Goal: Entertainment & Leisure: Consume media (video, audio)

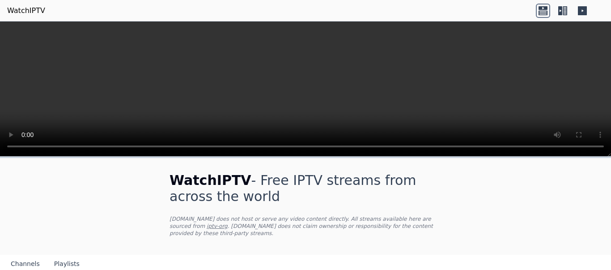
scroll to position [179, 0]
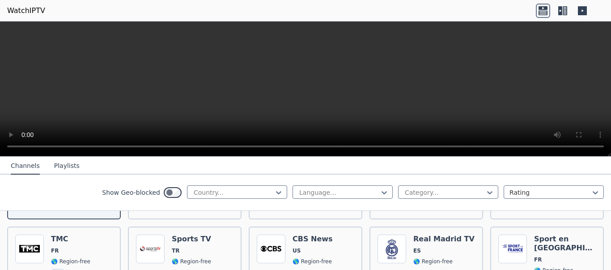
click at [54, 168] on button "Playlists" at bounding box center [67, 166] width 26 height 17
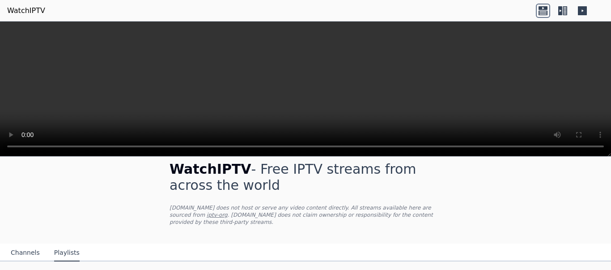
scroll to position [17, 0]
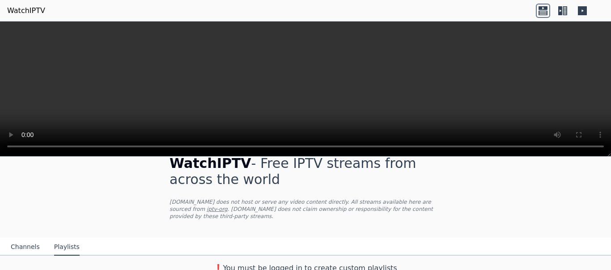
click at [15, 239] on button "Channels" at bounding box center [25, 247] width 29 height 17
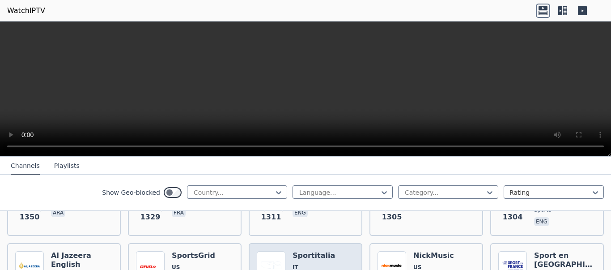
scroll to position [1046, 0]
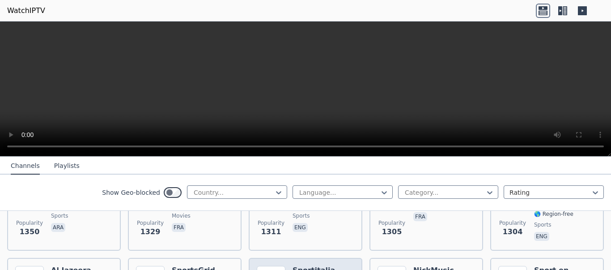
click at [299, 266] on h6 "Sportitalia" at bounding box center [314, 270] width 43 height 9
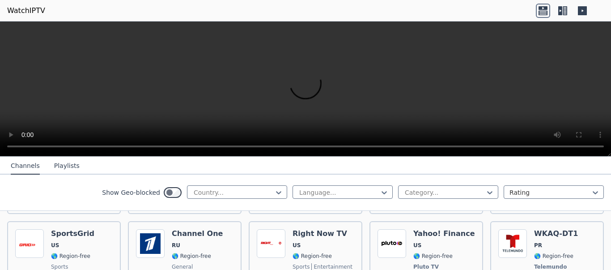
scroll to position [2076, 0]
click at [564, 10] on icon at bounding box center [563, 11] width 14 height 14
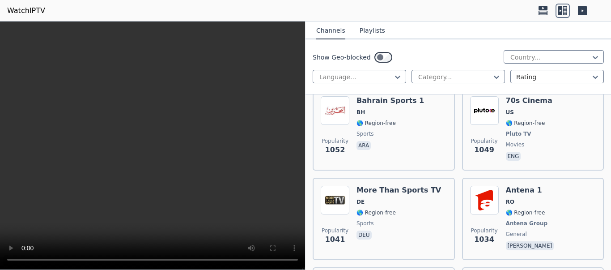
scroll to position [3284, 0]
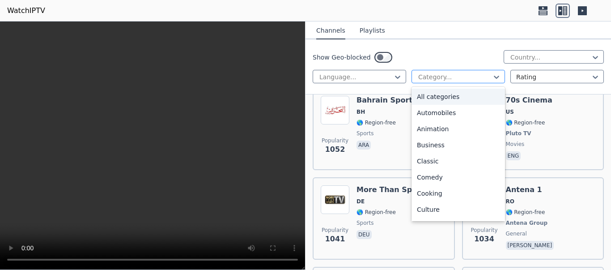
click at [443, 74] on div at bounding box center [455, 77] width 75 height 9
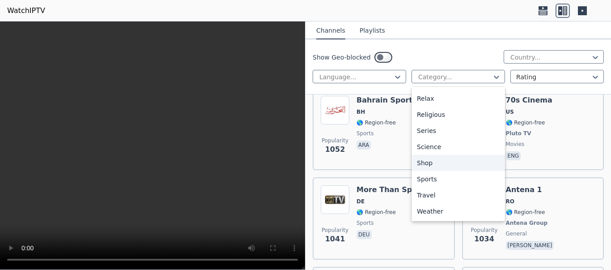
scroll to position [353, 0]
click at [433, 179] on div "Sports" at bounding box center [459, 179] width 94 height 16
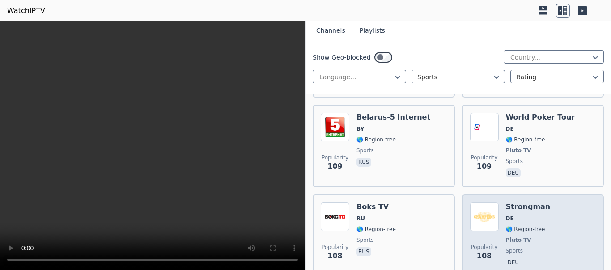
scroll to position [4845, 0]
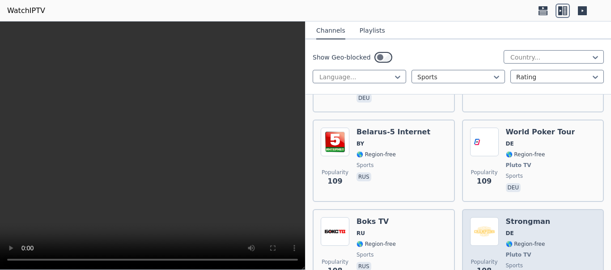
click at [513, 230] on span "DE" at bounding box center [528, 233] width 45 height 7
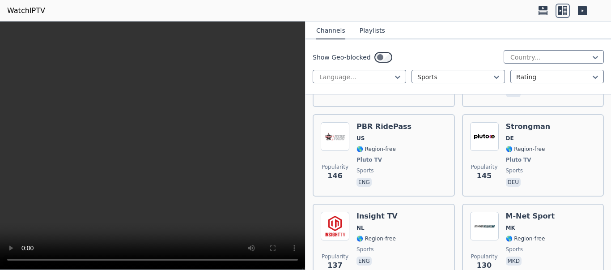
scroll to position [3861, 0]
